Goal: Find specific page/section: Find specific page/section

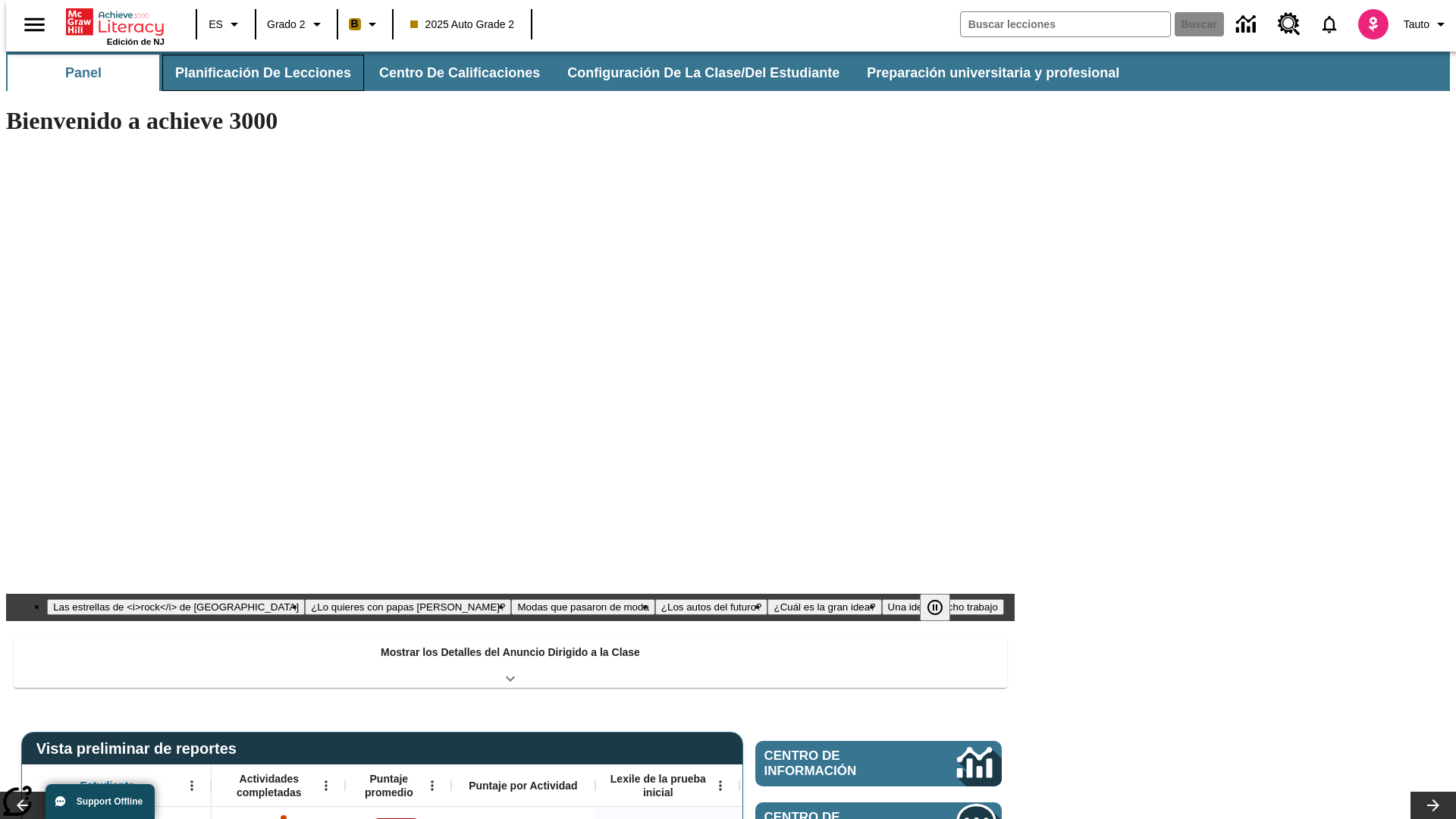
click at [254, 73] on button "Planificación de lecciones" at bounding box center [263, 73] width 201 height 36
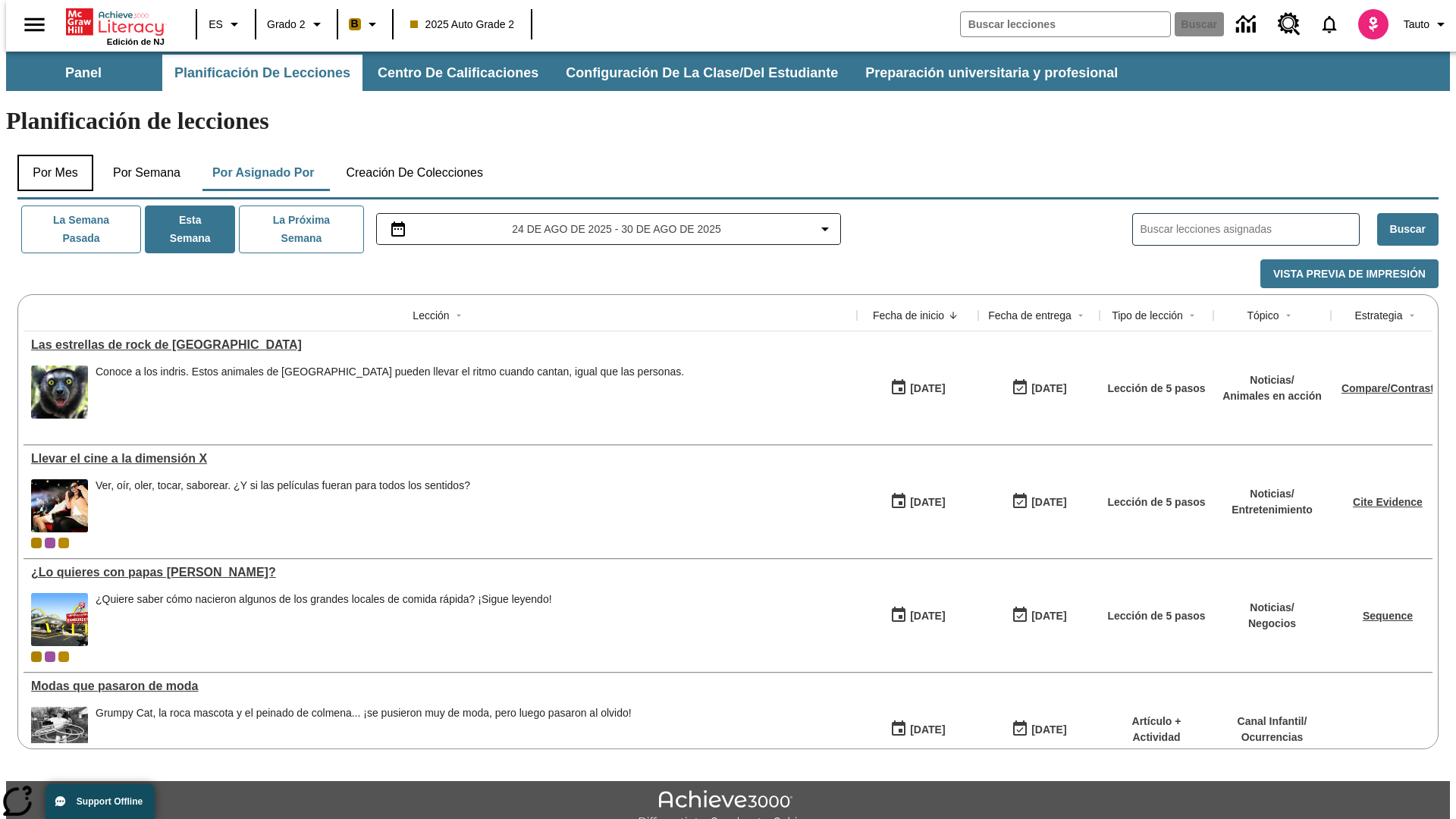
click at [50, 154] on button "Por mes" at bounding box center [55, 172] width 75 height 36
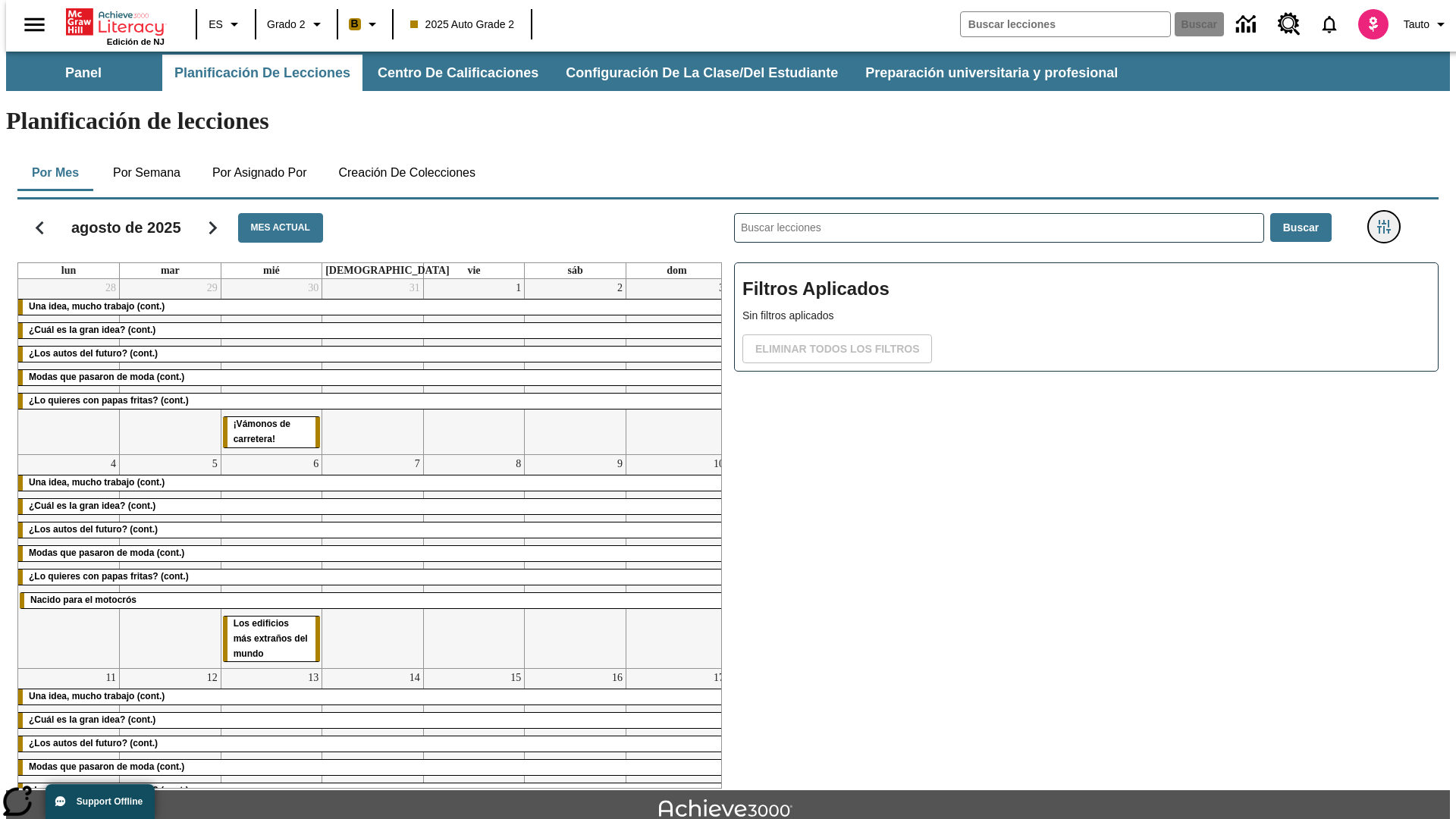
click at [1389, 220] on icon "Menú lateral de filtros" at bounding box center [1383, 226] width 13 height 13
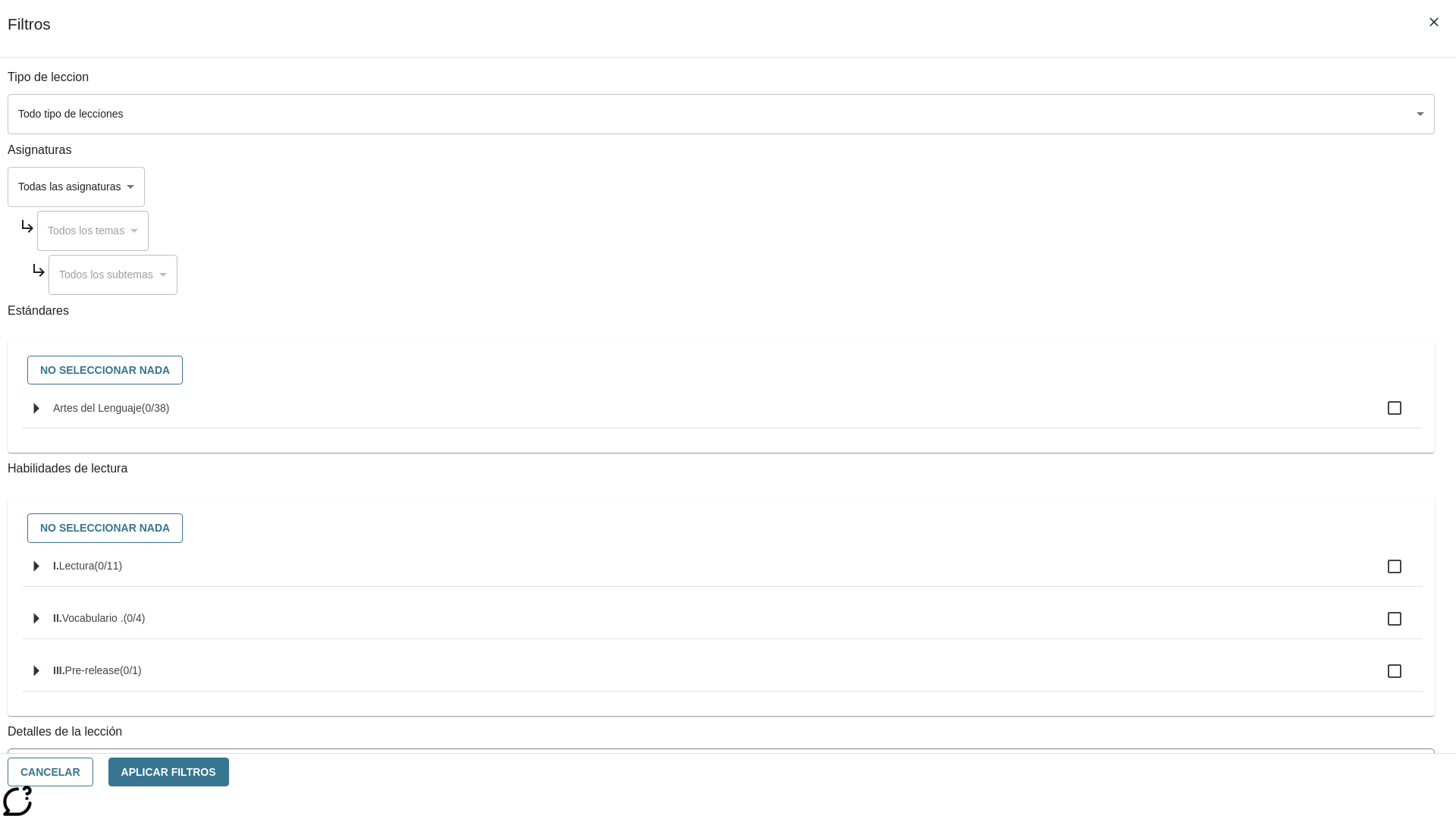
click at [1092, 114] on body "[MEDICAL_DATA] al contenido principal Edición de NJ ES Grado 2 B 2025 Auto Grad…" at bounding box center [728, 469] width 1444 height 837
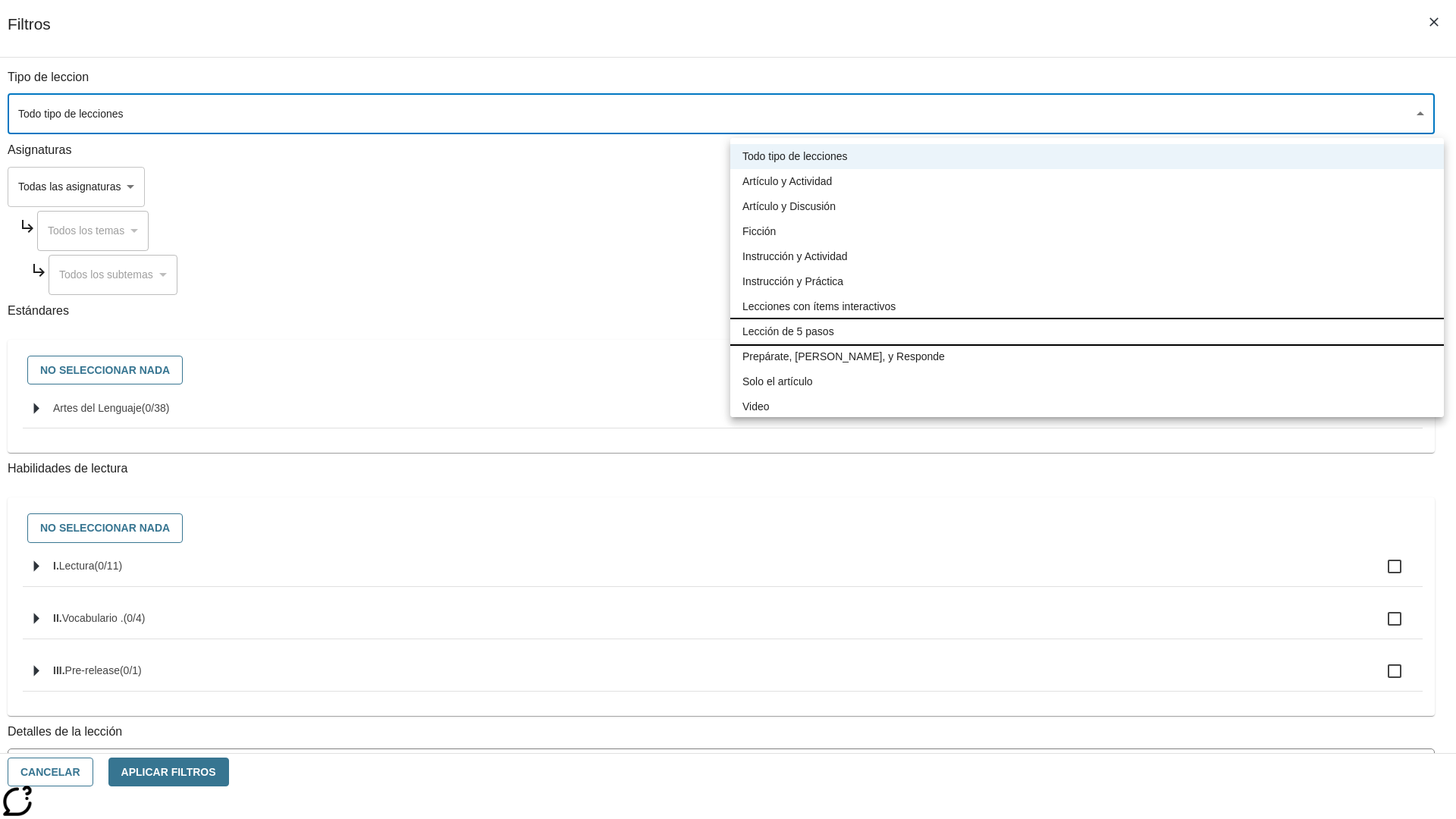
click at [1087, 332] on li "Lección de 5 pasos" at bounding box center [1087, 332] width 713 height 25
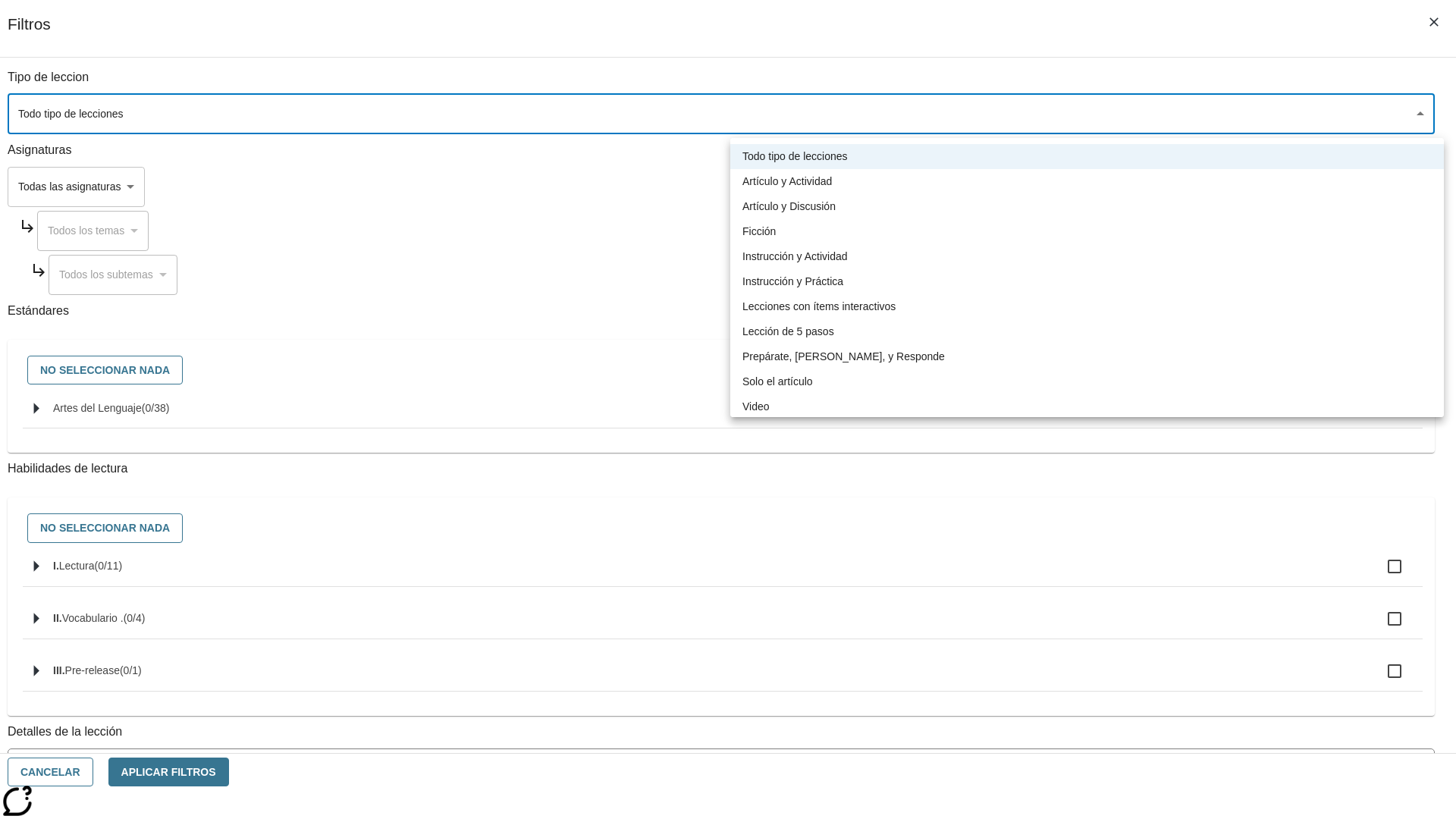
type input "1"
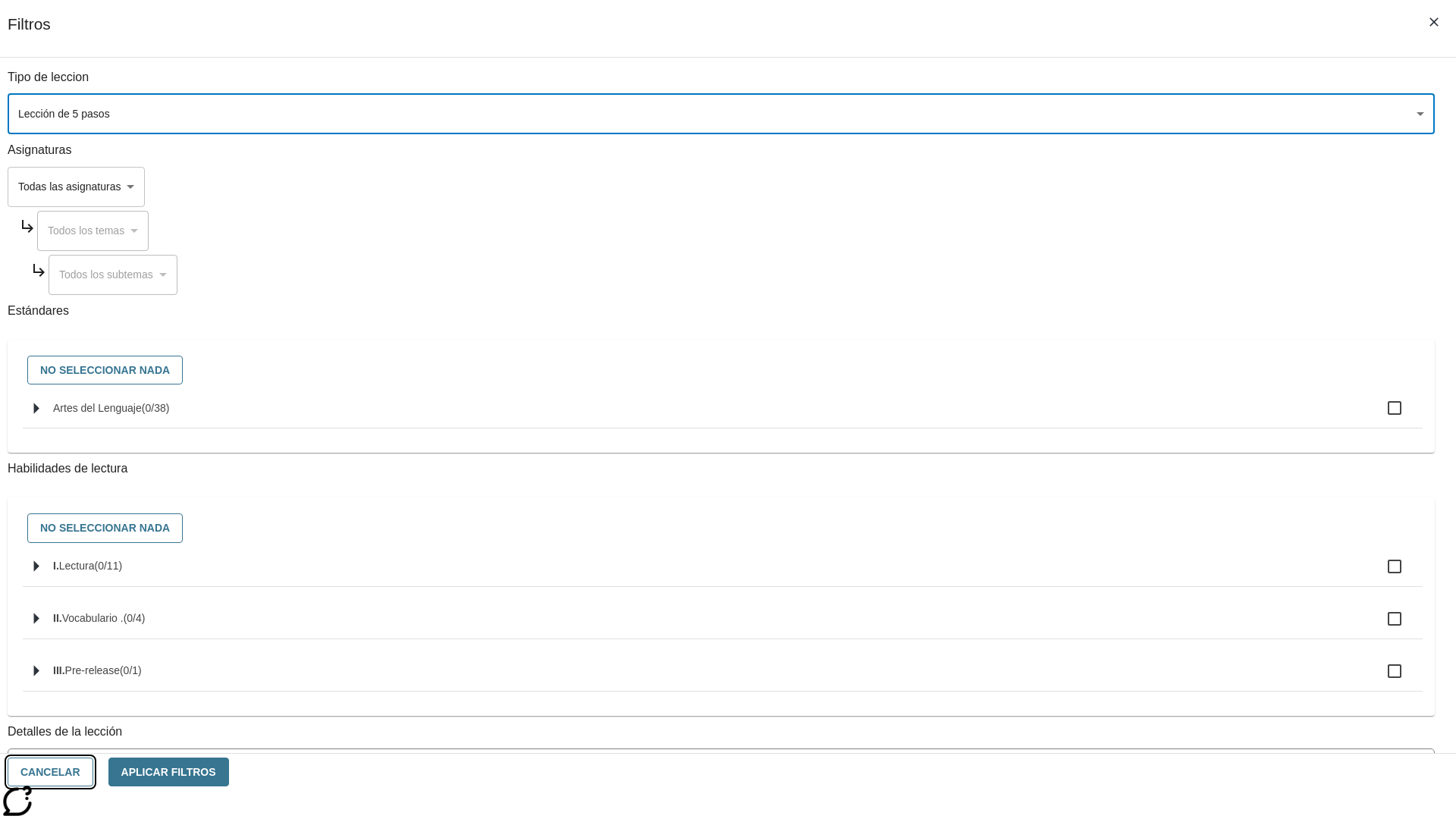
click at [93, 772] on button "Cancelar" at bounding box center [51, 772] width 86 height 29
click at [1389, 220] on icon "Menú lateral de filtros" at bounding box center [1383, 226] width 13 height 13
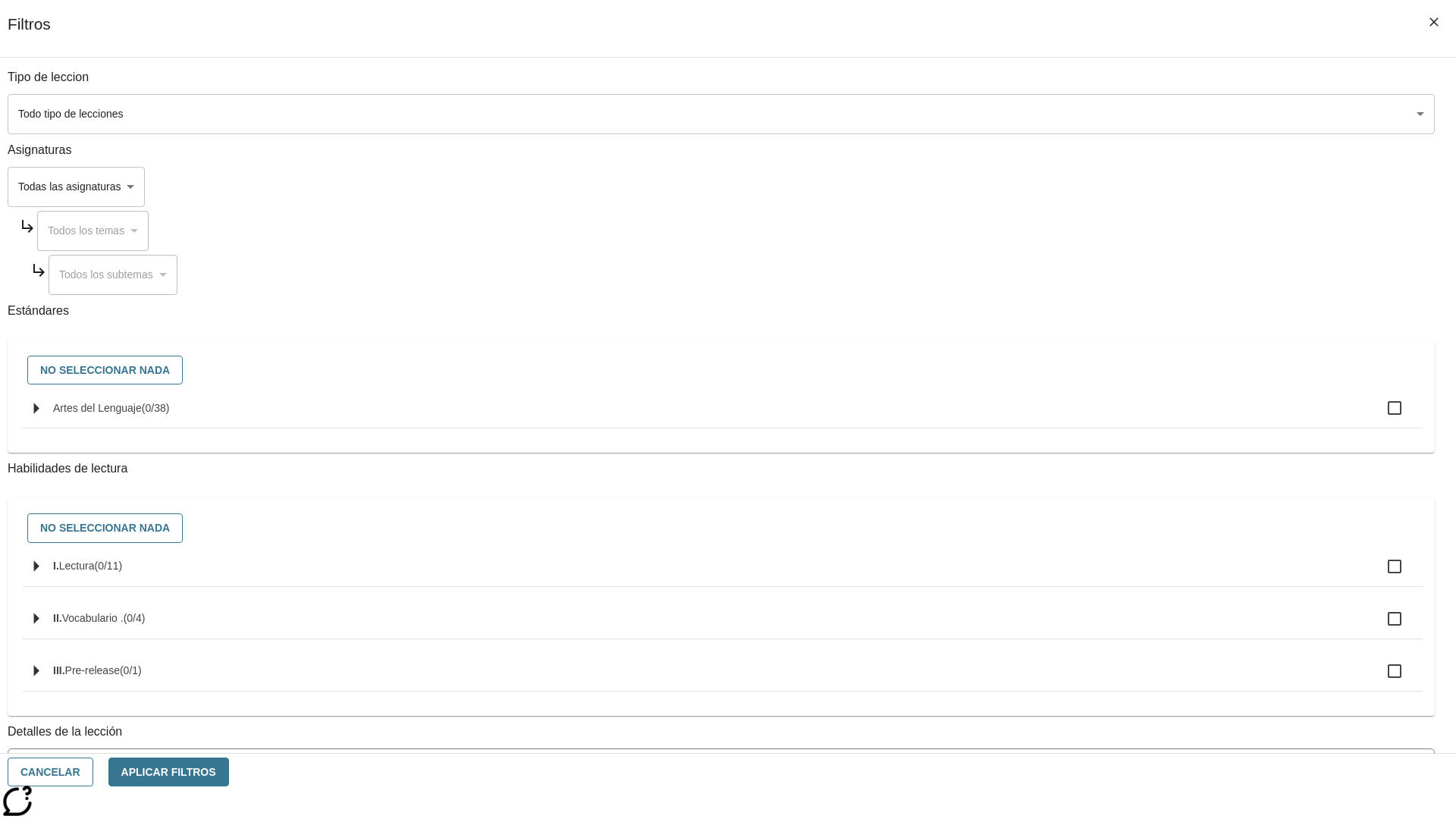
click at [1092, 114] on body "[MEDICAL_DATA] al contenido principal Edición de NJ ES Grado 2 B 2025 Auto Grad…" at bounding box center [728, 469] width 1444 height 837
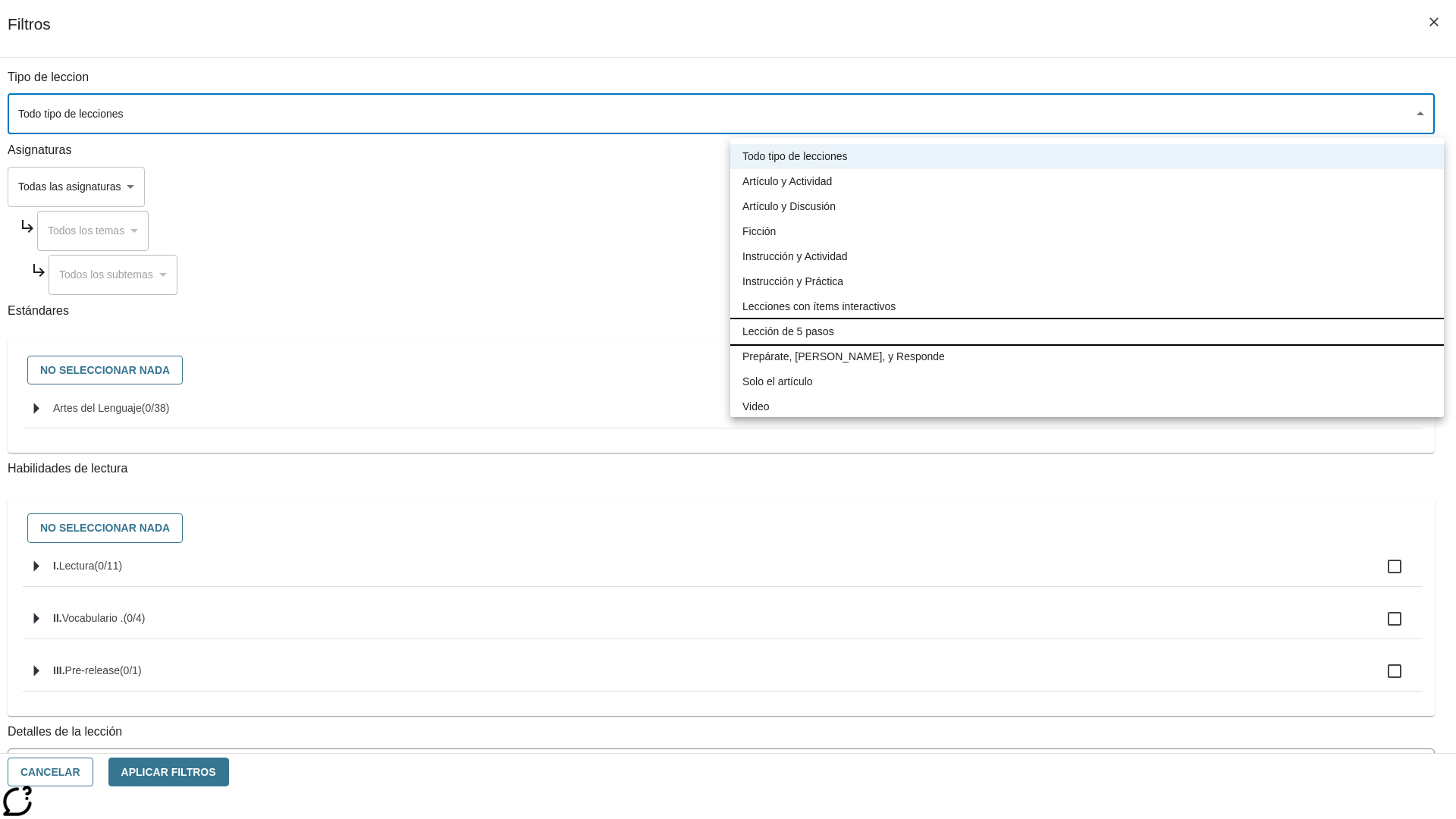
click at [1087, 332] on li "Lección de 5 pasos" at bounding box center [1087, 332] width 713 height 25
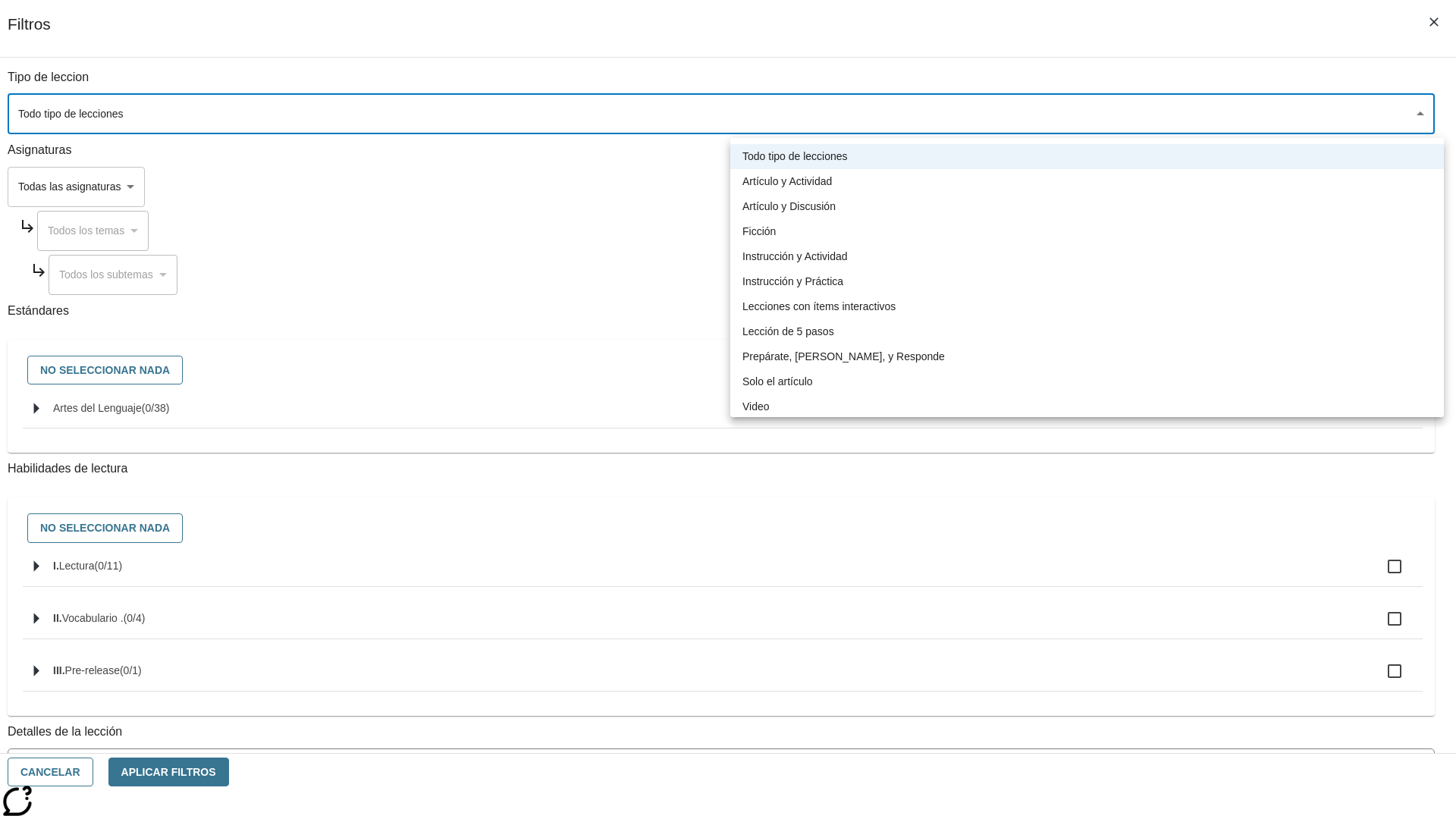
type input "1"
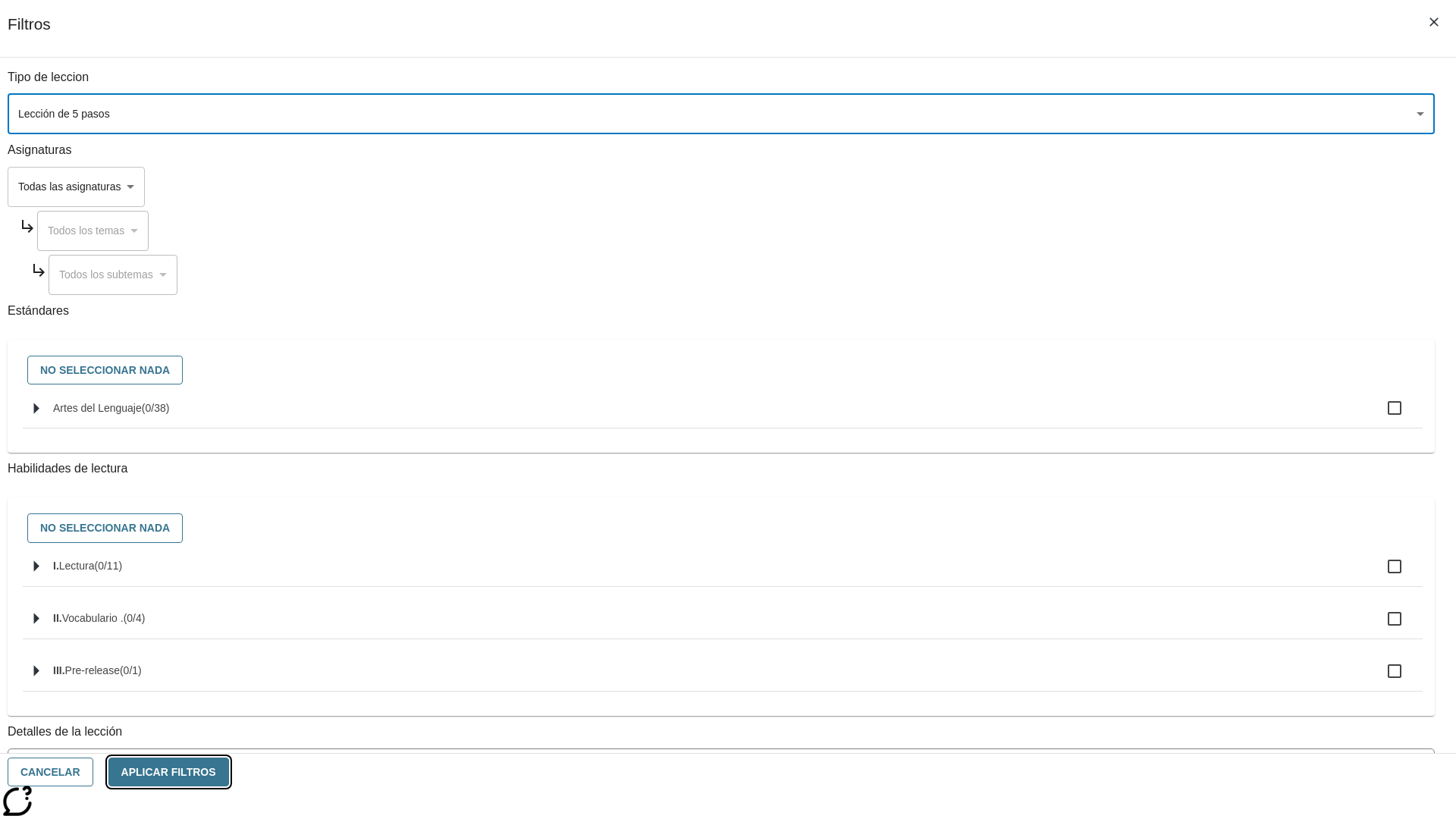
click at [229, 772] on button "Aplicar Filtros" at bounding box center [169, 772] width 121 height 29
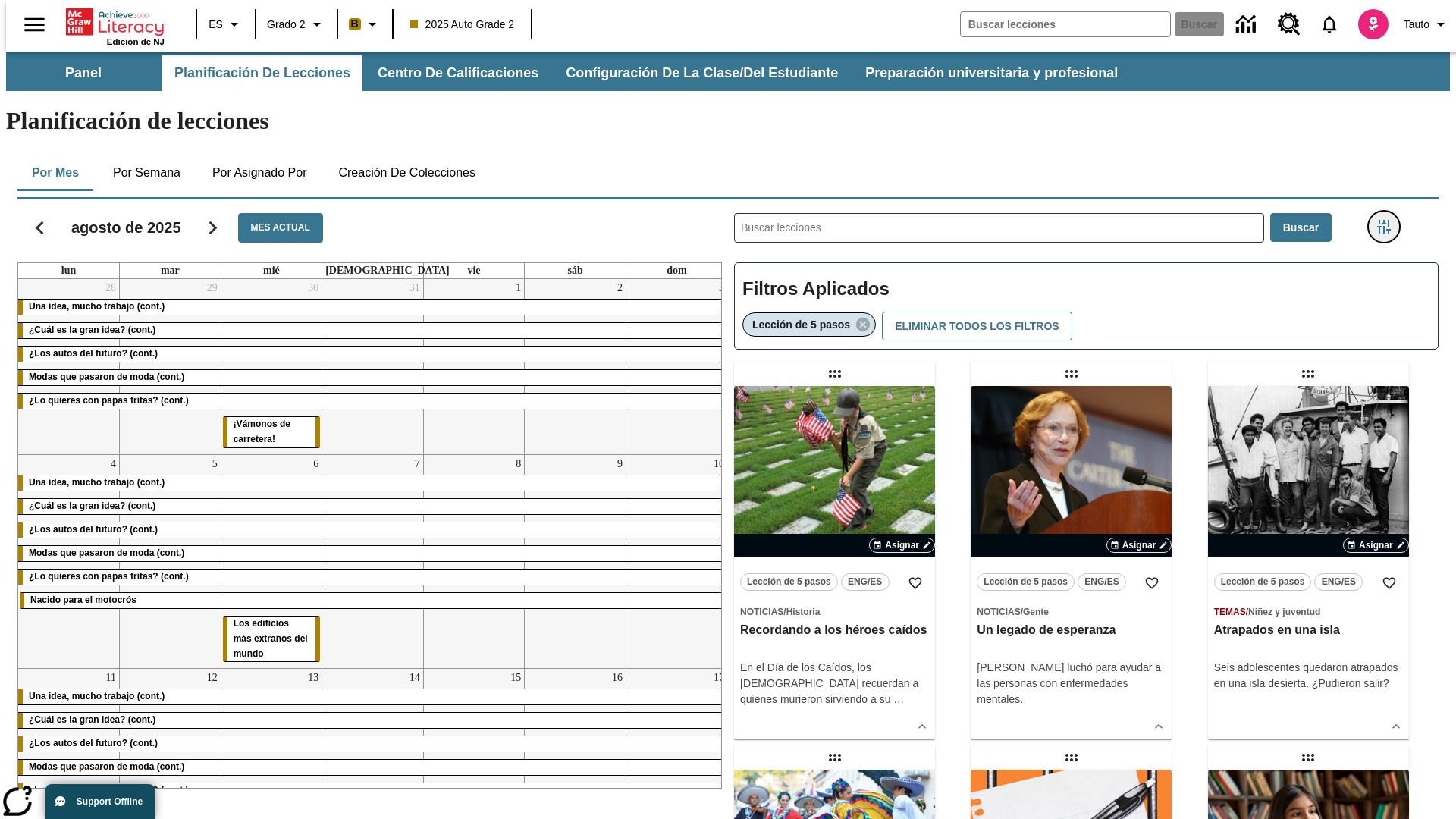
click at [1389, 220] on icon "Menú lateral de filtros" at bounding box center [1383, 226] width 13 height 13
